Goal: Check status: Check status

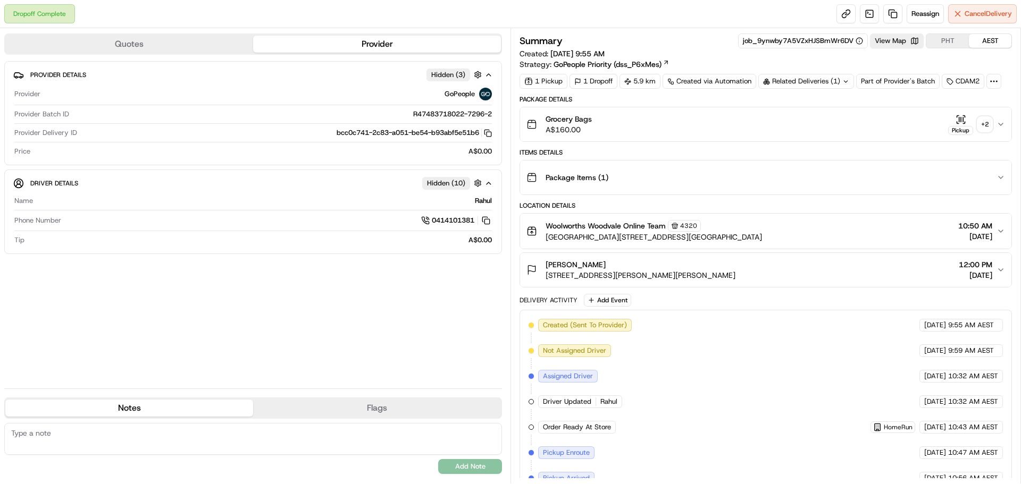
click at [986, 123] on div "+ 2" at bounding box center [984, 124] width 15 height 15
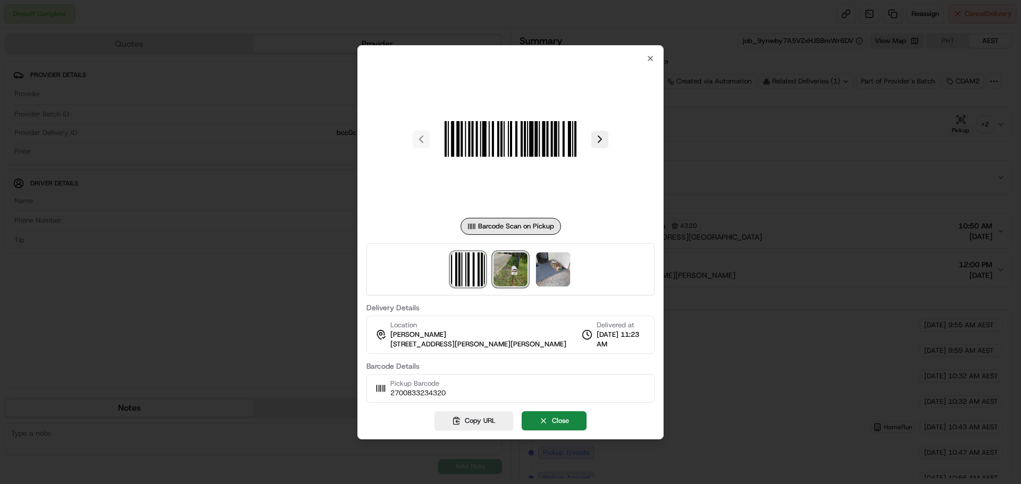
click at [513, 271] on img at bounding box center [510, 270] width 34 height 34
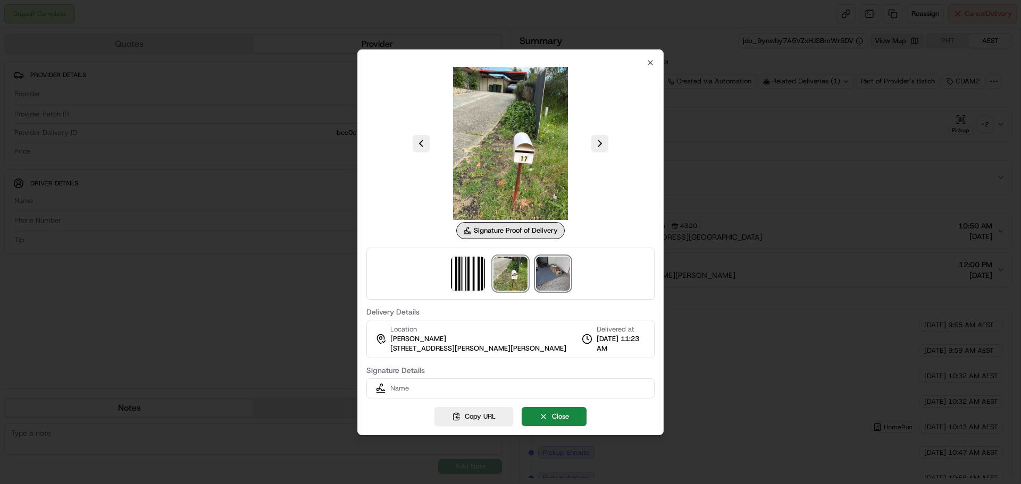
click at [545, 274] on img at bounding box center [553, 274] width 34 height 34
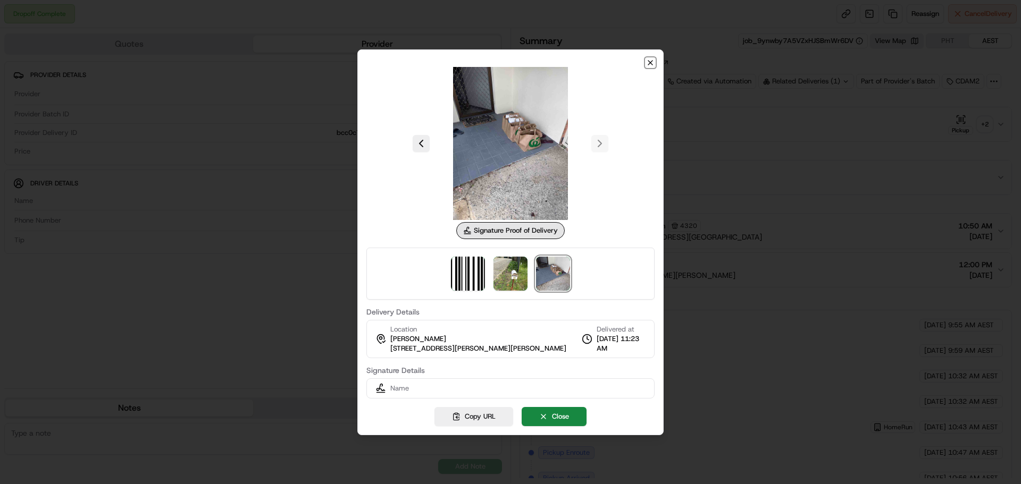
click at [650, 62] on icon "button" at bounding box center [650, 63] width 4 height 4
